Goal: Transaction & Acquisition: Purchase product/service

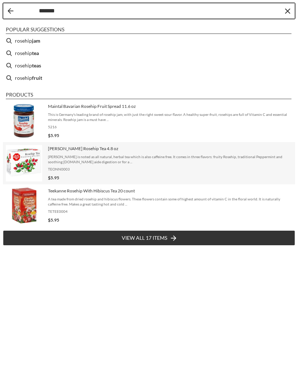
type input "*******"
click at [42, 149] on img "Onno Behrends Rosehip Tea 4.8 oz" at bounding box center [24, 163] width 36 height 36
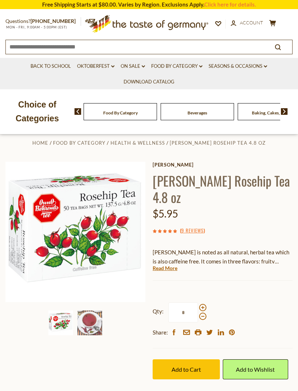
click at [203, 305] on span at bounding box center [202, 307] width 7 height 7
click at [198, 305] on input "*" at bounding box center [184, 312] width 30 height 20
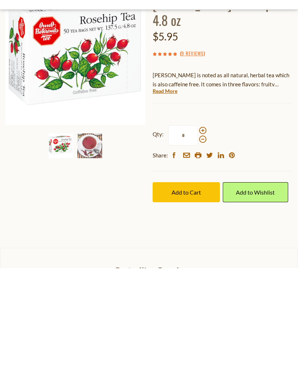
click at [205, 249] on span at bounding box center [202, 252] width 7 height 7
click at [198, 248] on input "*" at bounding box center [184, 258] width 30 height 20
click at [202, 258] on span at bounding box center [202, 261] width 7 height 7
click at [198, 248] on input "*" at bounding box center [184, 258] width 30 height 20
type input "*"
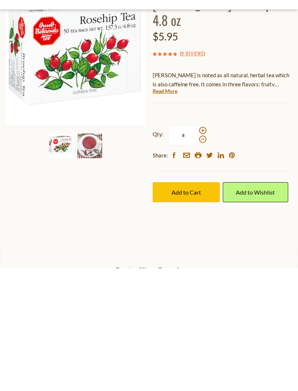
type input "*"
click at [203, 305] on button "Add to Cart" at bounding box center [186, 315] width 67 height 20
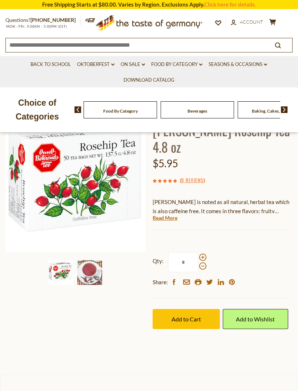
scroll to position [70, 0]
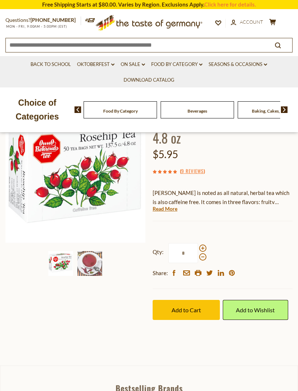
click at [198, 308] on span "Add to Cart" at bounding box center [186, 309] width 29 height 7
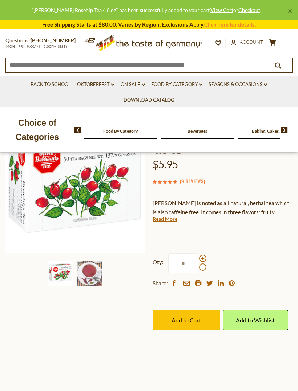
scroll to position [0, 0]
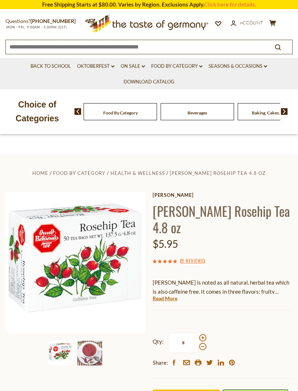
click at [276, 24] on icon "cart" at bounding box center [273, 23] width 7 height 6
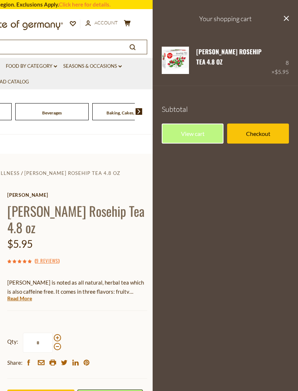
click at [199, 75] on link "Edit" at bounding box center [203, 72] width 12 height 7
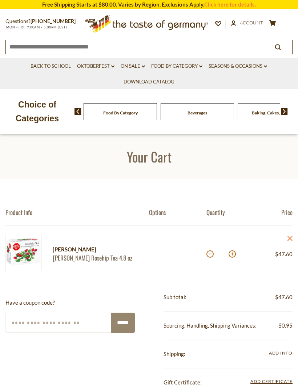
click at [208, 257] on div "*" at bounding box center [221, 254] width 29 height 20
click at [213, 254] on button at bounding box center [210, 253] width 7 height 7
type input "*"
click at [225, 254] on input "*" at bounding box center [221, 254] width 13 height 20
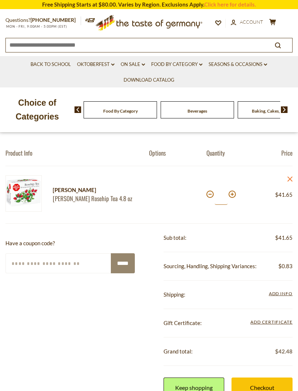
scroll to position [57, 0]
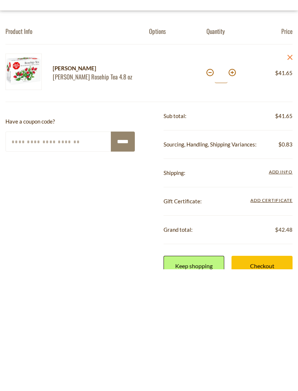
type input "*"
click at [274, 377] on link "Checkout" at bounding box center [262, 387] width 61 height 20
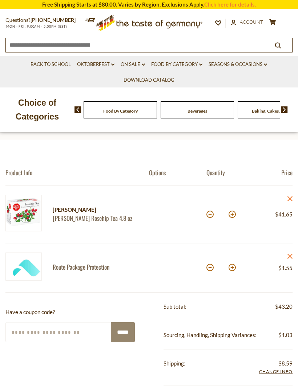
scroll to position [31, 0]
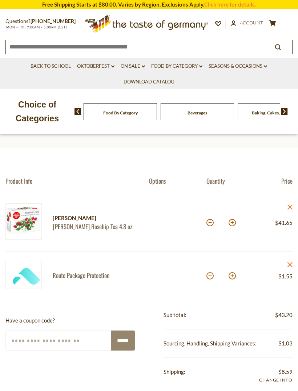
click at [209, 279] on button at bounding box center [210, 275] width 7 height 7
type input "*"
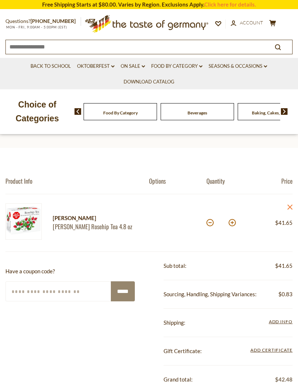
click at [213, 224] on button at bounding box center [210, 222] width 7 height 7
type input "*"
click at [211, 225] on button at bounding box center [210, 222] width 7 height 7
type input "*"
click at [211, 223] on button at bounding box center [210, 222] width 7 height 7
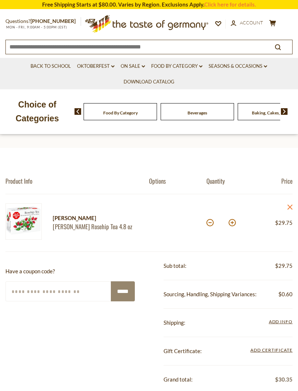
type input "*"
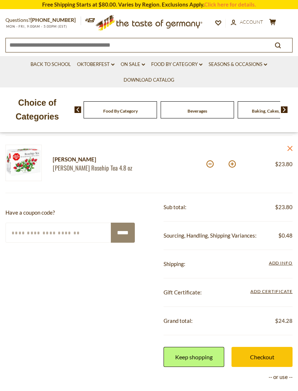
scroll to position [92, 0]
